Goal: Transaction & Acquisition: Purchase product/service

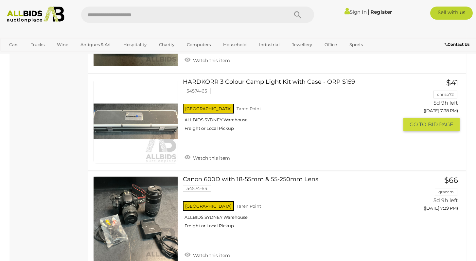
scroll to position [3934, 0]
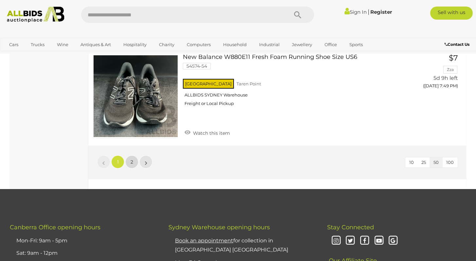
click at [129, 155] on link "2" at bounding box center [131, 161] width 13 height 13
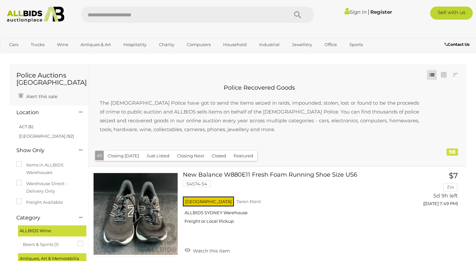
click at [41, 19] on img at bounding box center [36, 15] width 64 height 16
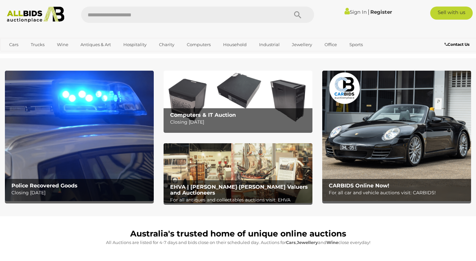
click at [278, 124] on p "Closing Tuesday 16th September" at bounding box center [239, 122] width 139 height 8
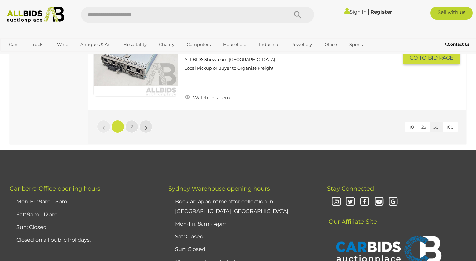
scroll to position [5192, 0]
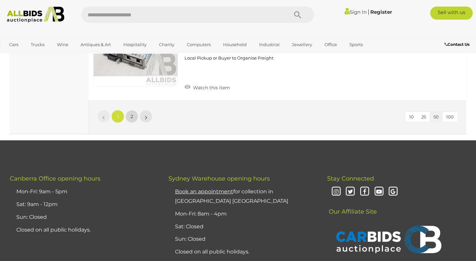
click at [130, 117] on link "2" at bounding box center [131, 116] width 13 height 13
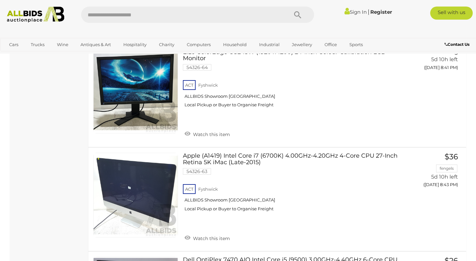
scroll to position [1341, 0]
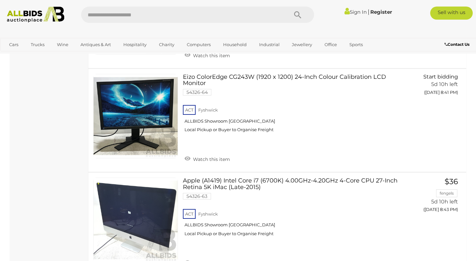
click at [45, 14] on img at bounding box center [36, 15] width 64 height 16
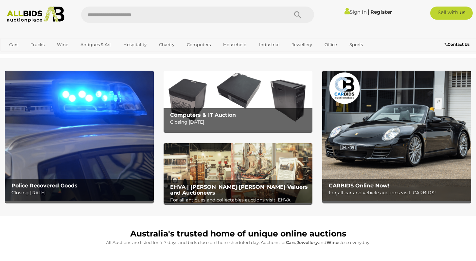
click at [274, 197] on p "For all antiques and collectables auctions visit: EHVA" at bounding box center [239, 200] width 139 height 8
